Goal: Information Seeking & Learning: Learn about a topic

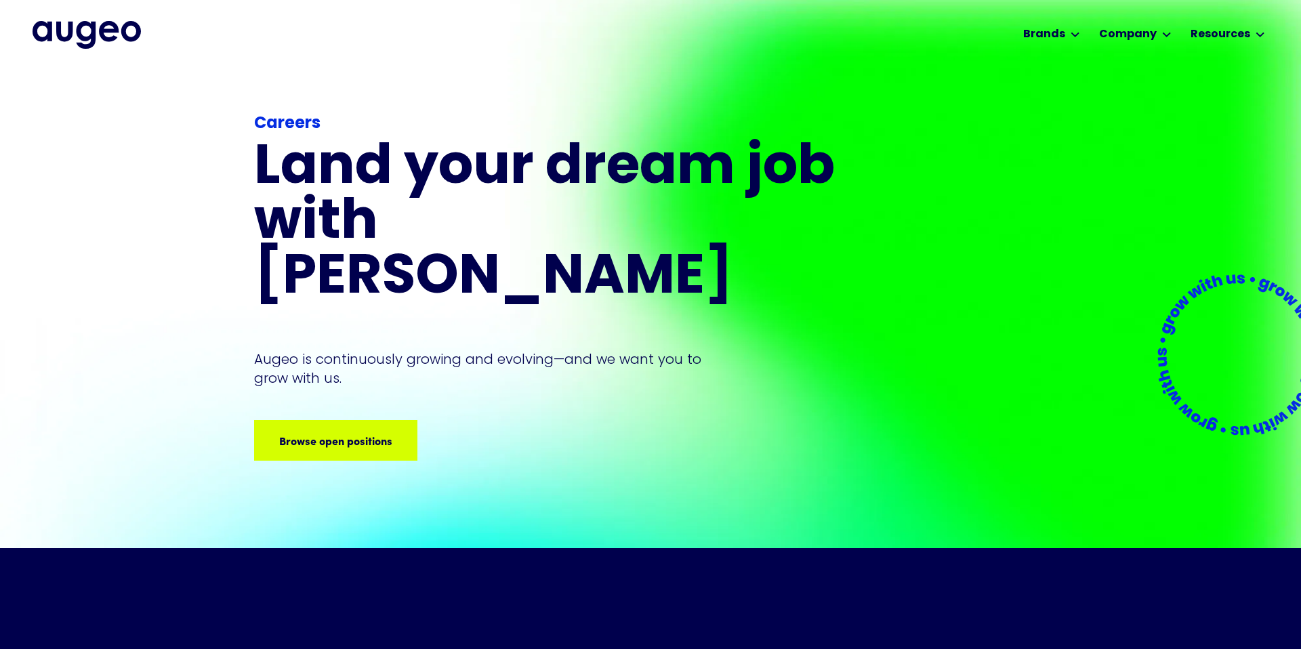
click at [62, 39] on img "home" at bounding box center [87, 34] width 108 height 27
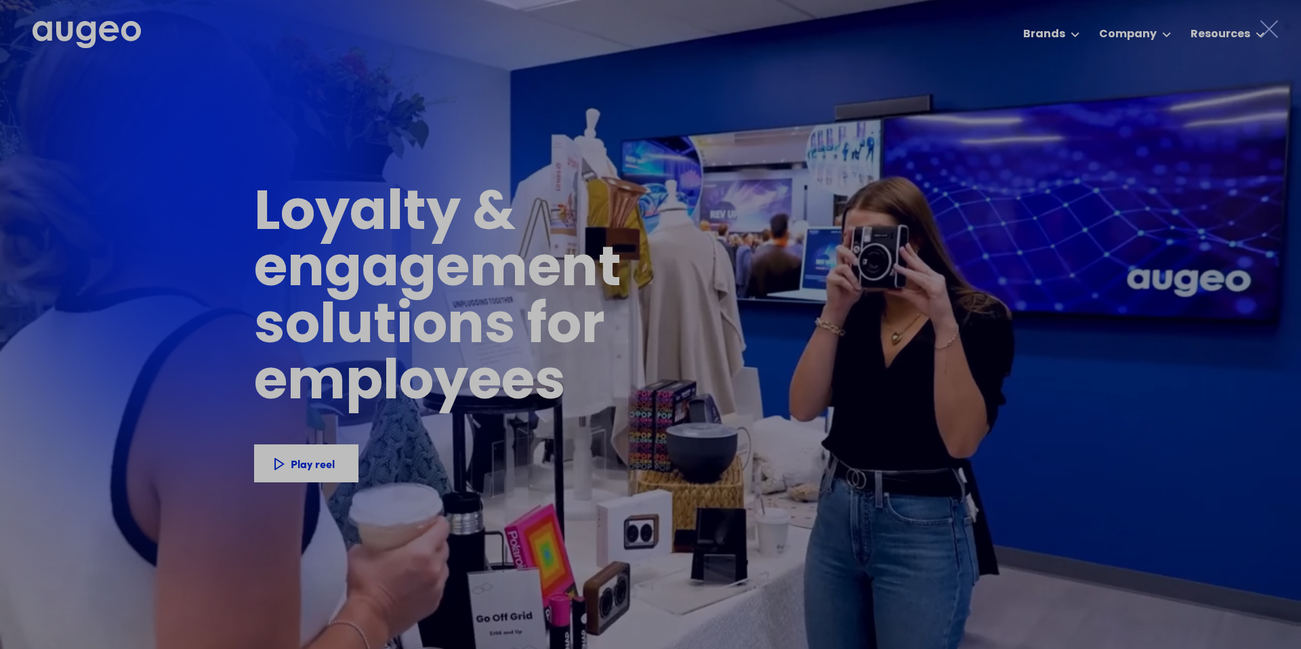
click at [308, 461] on div "1 of 4" at bounding box center [650, 358] width 1301 height 348
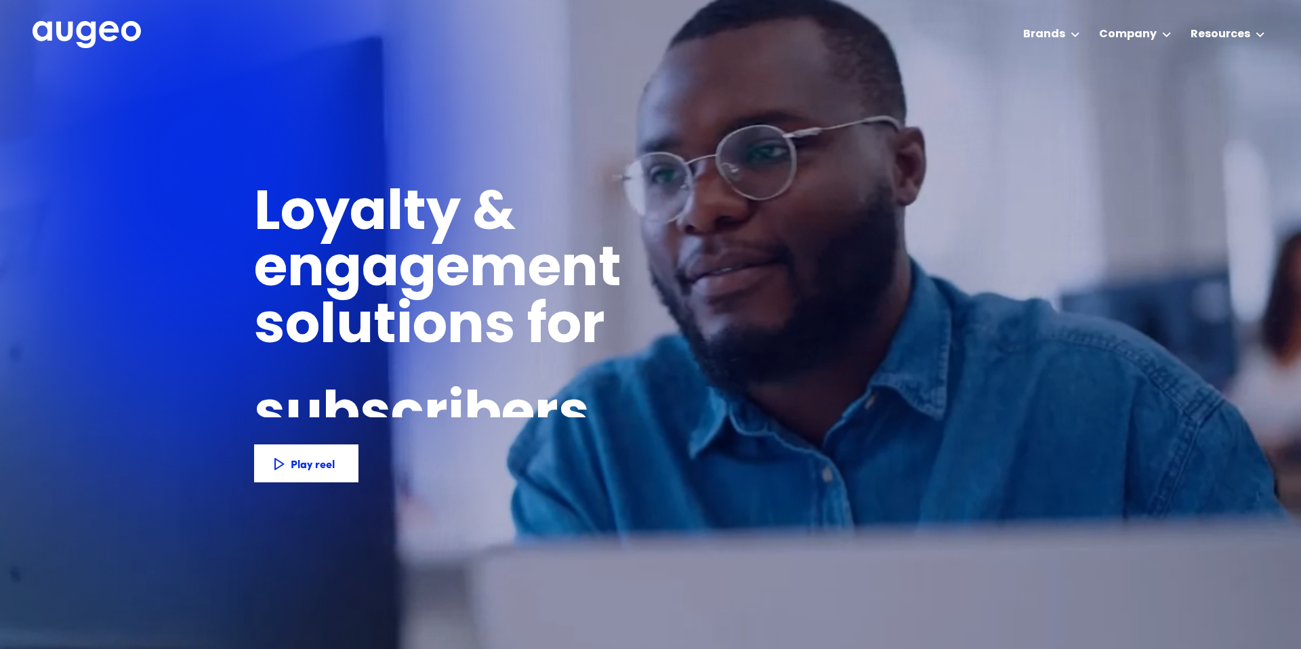
click at [309, 461] on div "Play reel" at bounding box center [331, 463] width 44 height 16
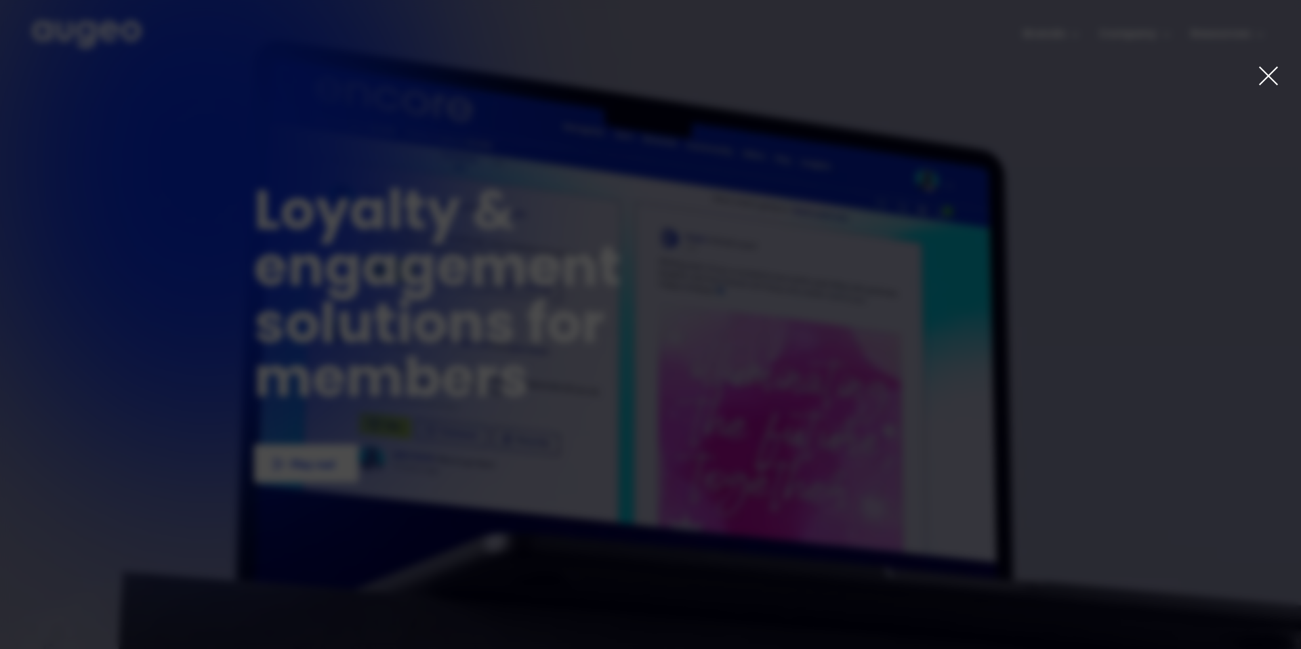
click at [1269, 76] on icon at bounding box center [1267, 75] width 17 height 17
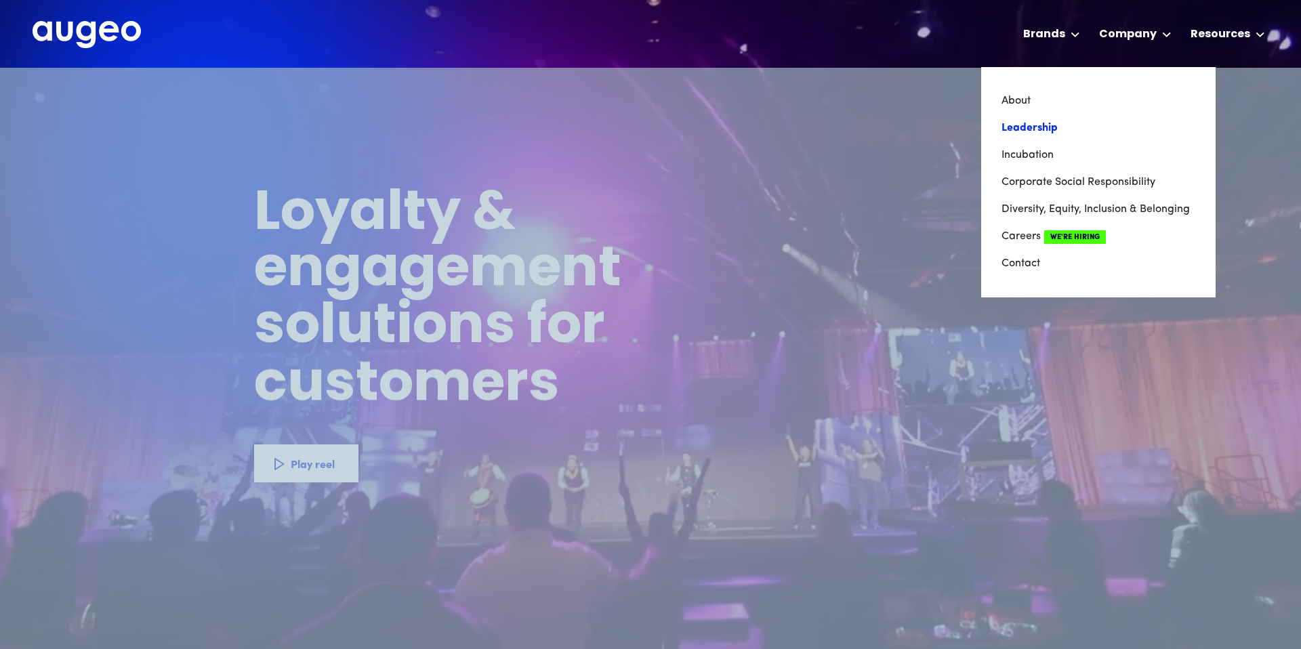
click at [1040, 124] on link "Leadership" at bounding box center [1098, 127] width 194 height 27
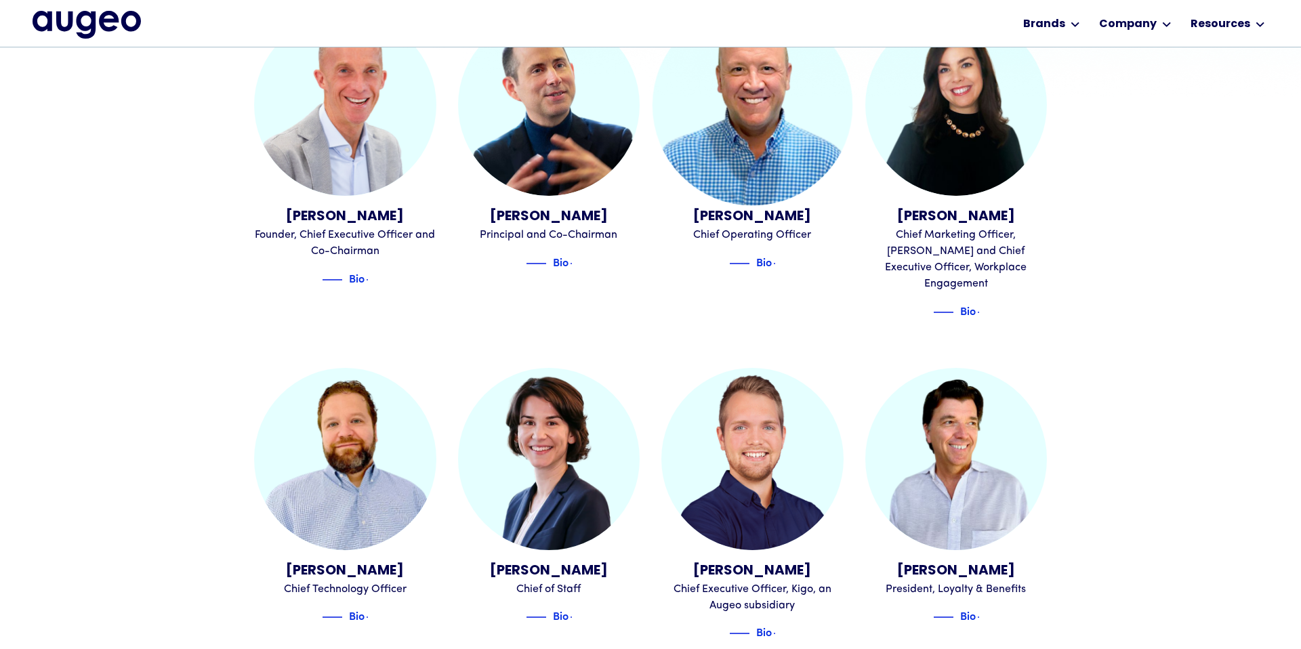
scroll to position [513, 0]
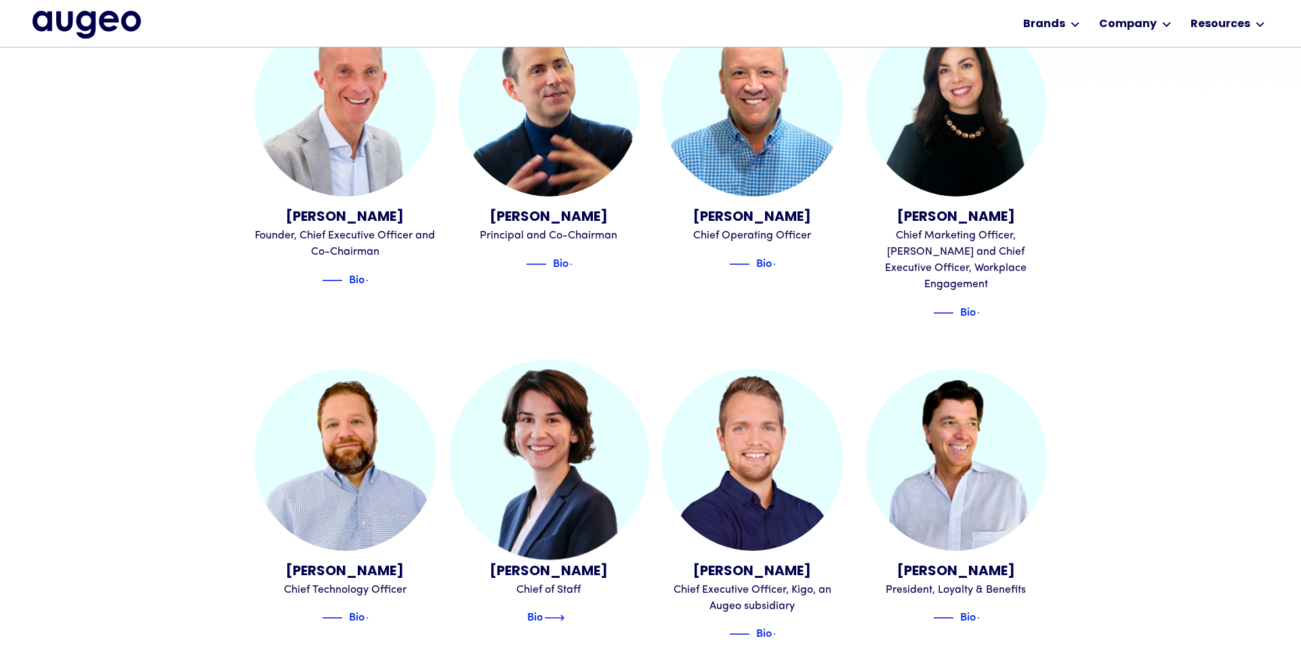
click at [551, 610] on img at bounding box center [554, 618] width 20 height 16
